Goal: Complete application form

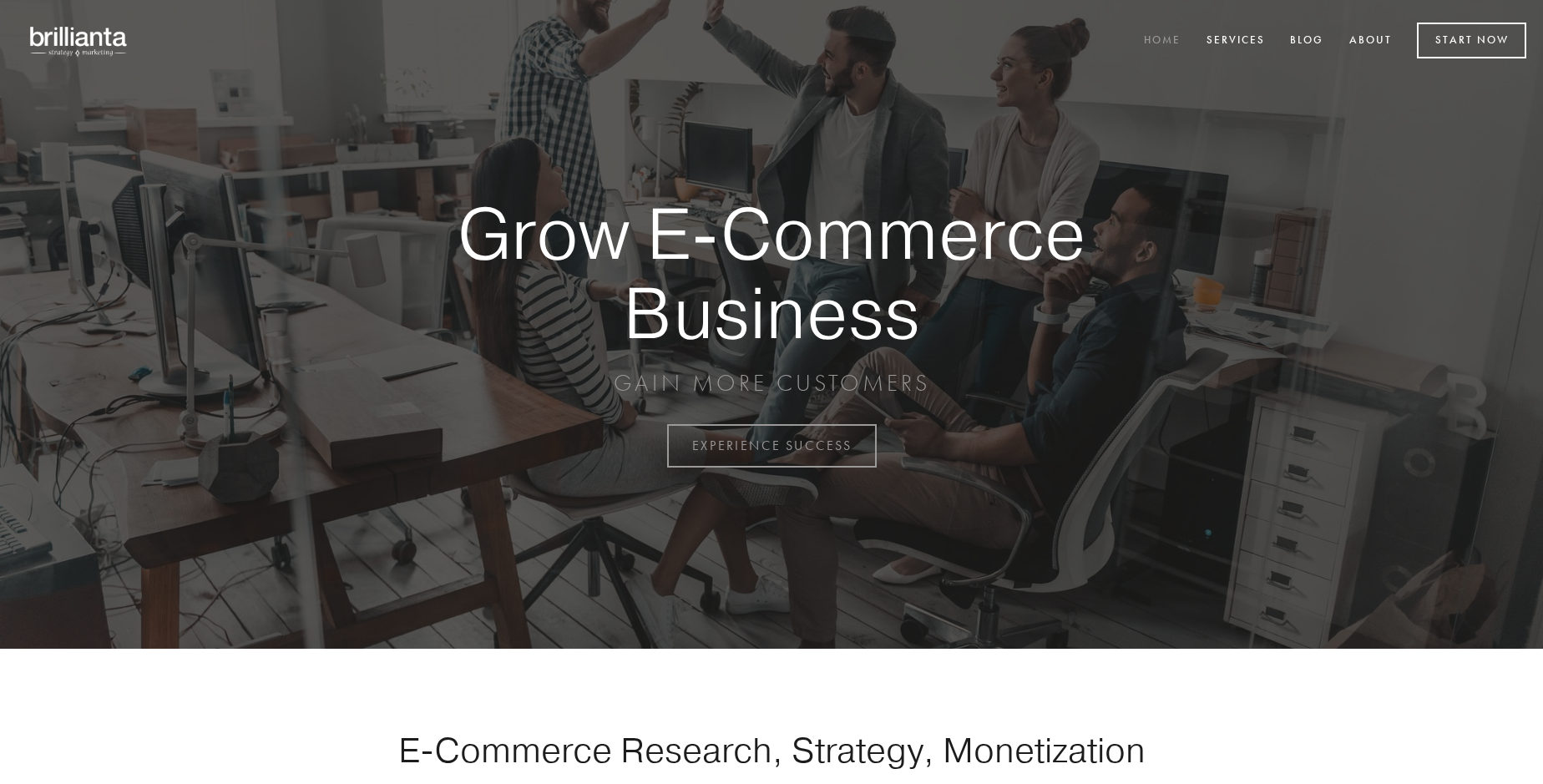
scroll to position [4374, 0]
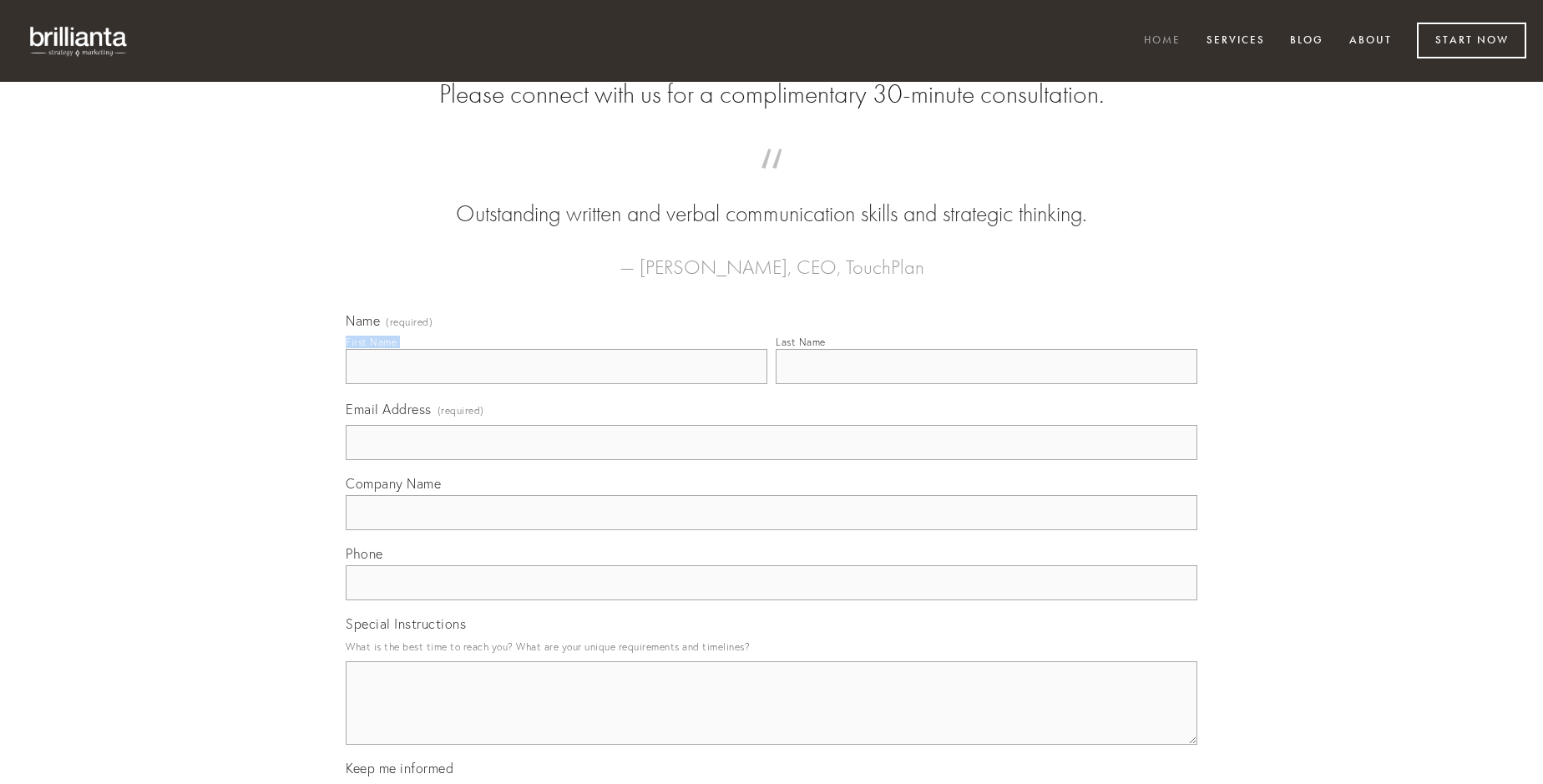
type input "[PERSON_NAME]"
click at [986, 384] on input "Last Name" at bounding box center [986, 367] width 422 height 35
type input "[PERSON_NAME]"
click at [771, 460] on input "Email Address (required)" at bounding box center [771, 443] width 852 height 35
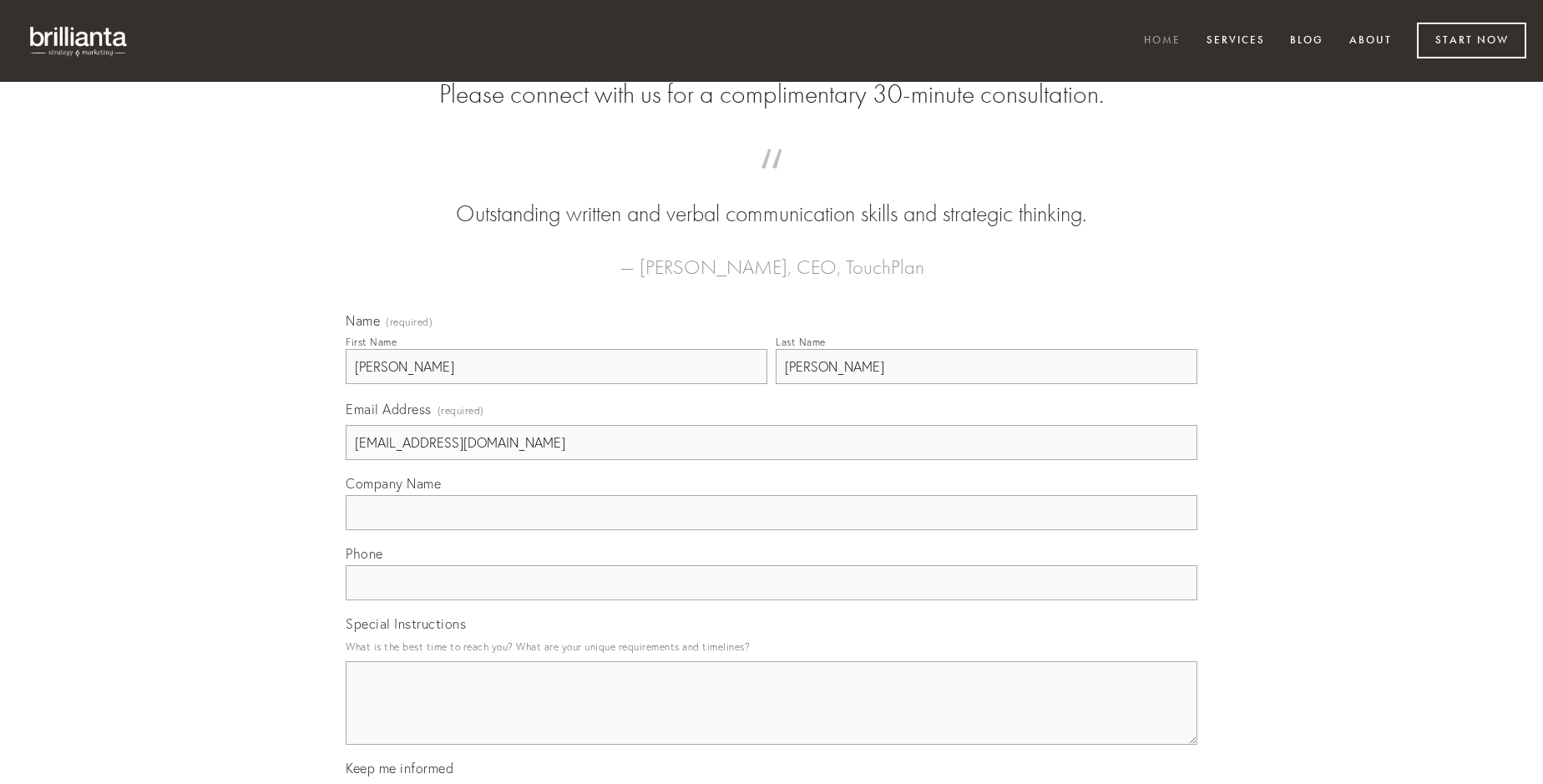
type input "[EMAIL_ADDRESS][DOMAIN_NAME]"
click at [771, 530] on input "Company Name" at bounding box center [771, 513] width 852 height 35
type input "aut"
click at [771, 600] on input "text" at bounding box center [771, 582] width 852 height 35
click at [771, 718] on textarea "Special Instructions" at bounding box center [771, 703] width 852 height 83
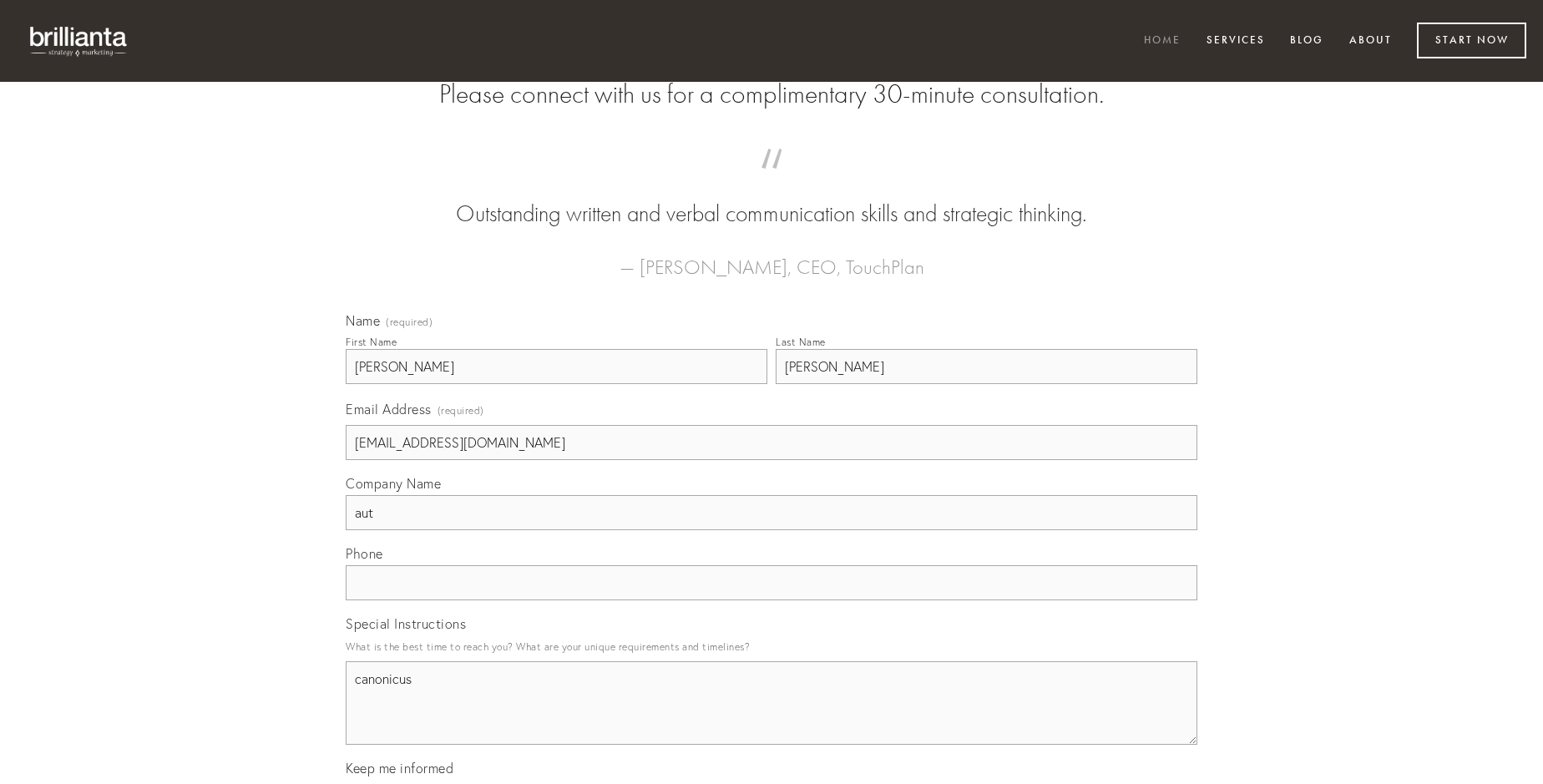
type textarea "canonicus"
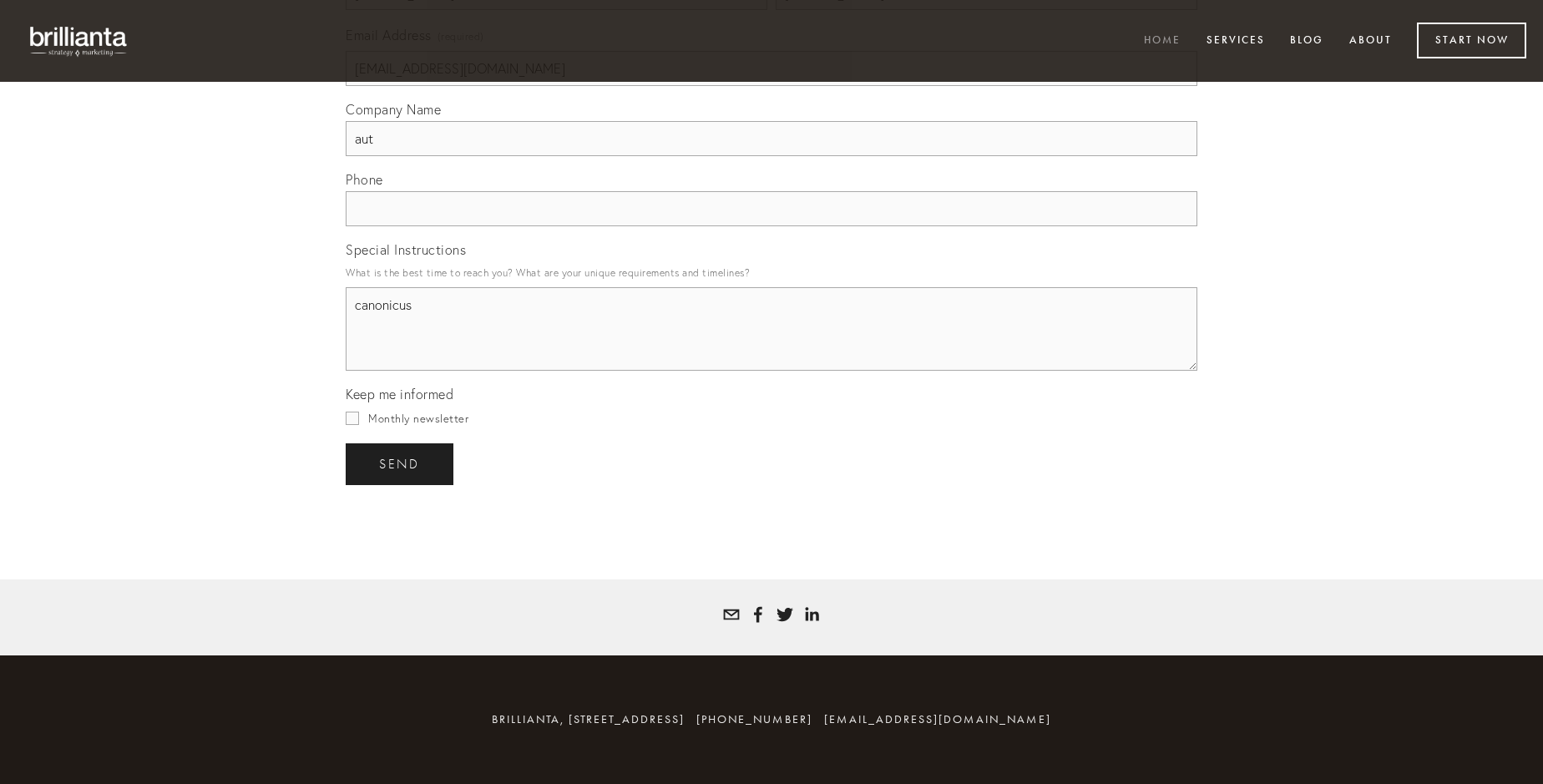
click at [401, 463] on span "send" at bounding box center [400, 463] width 41 height 15
